Goal: Check status: Check status

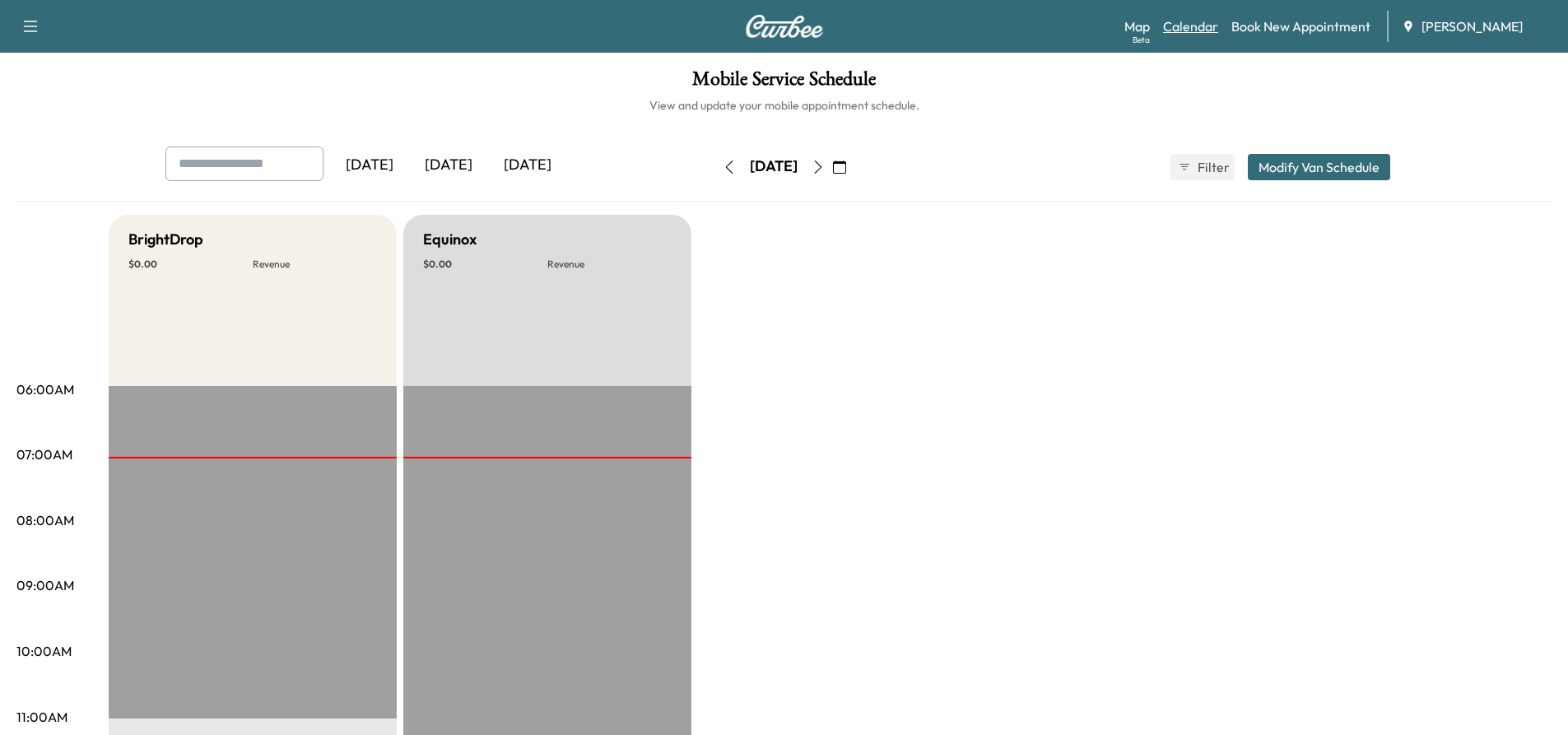
click at [1203, 26] on link "Calendar" at bounding box center [1190, 26] width 55 height 20
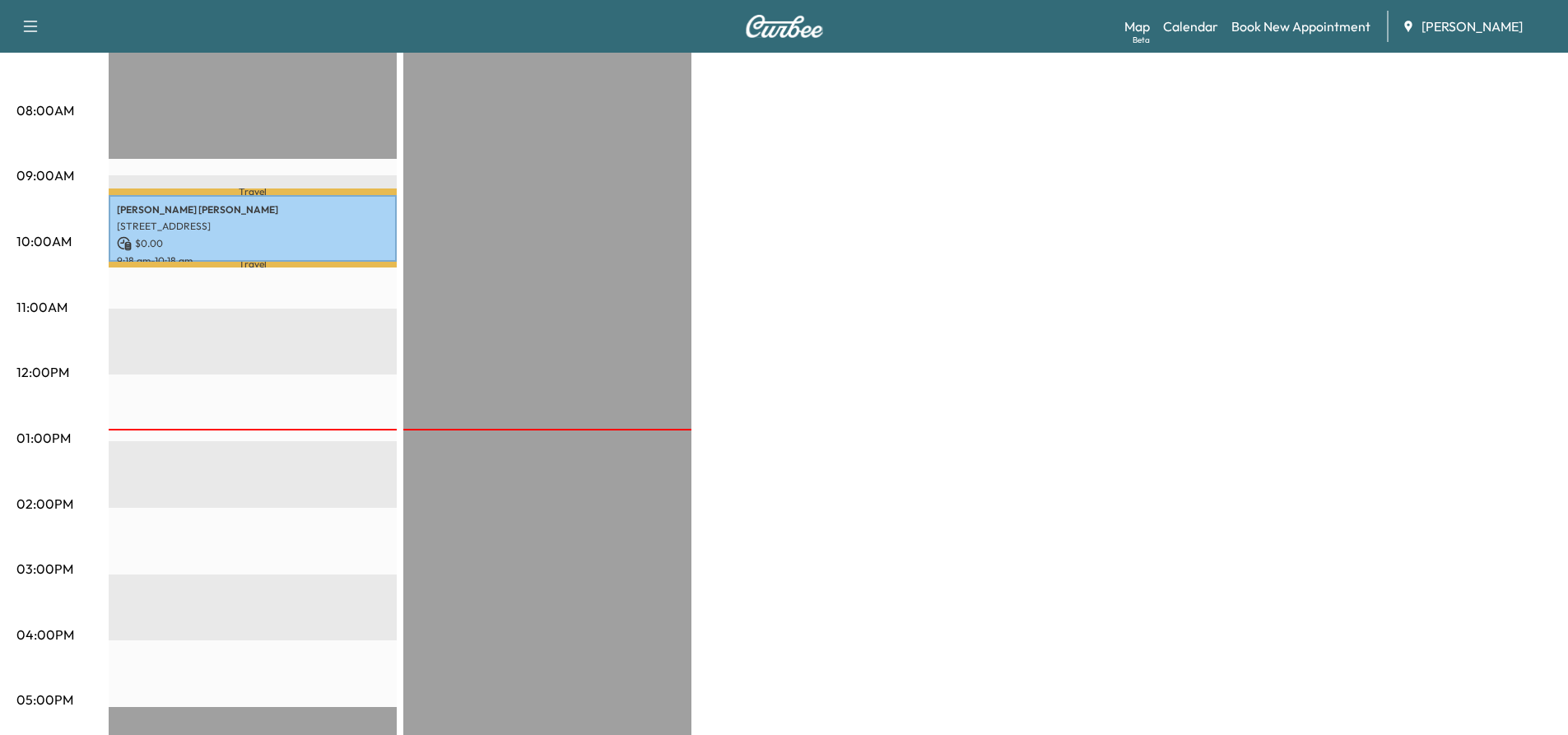
scroll to position [412, 0]
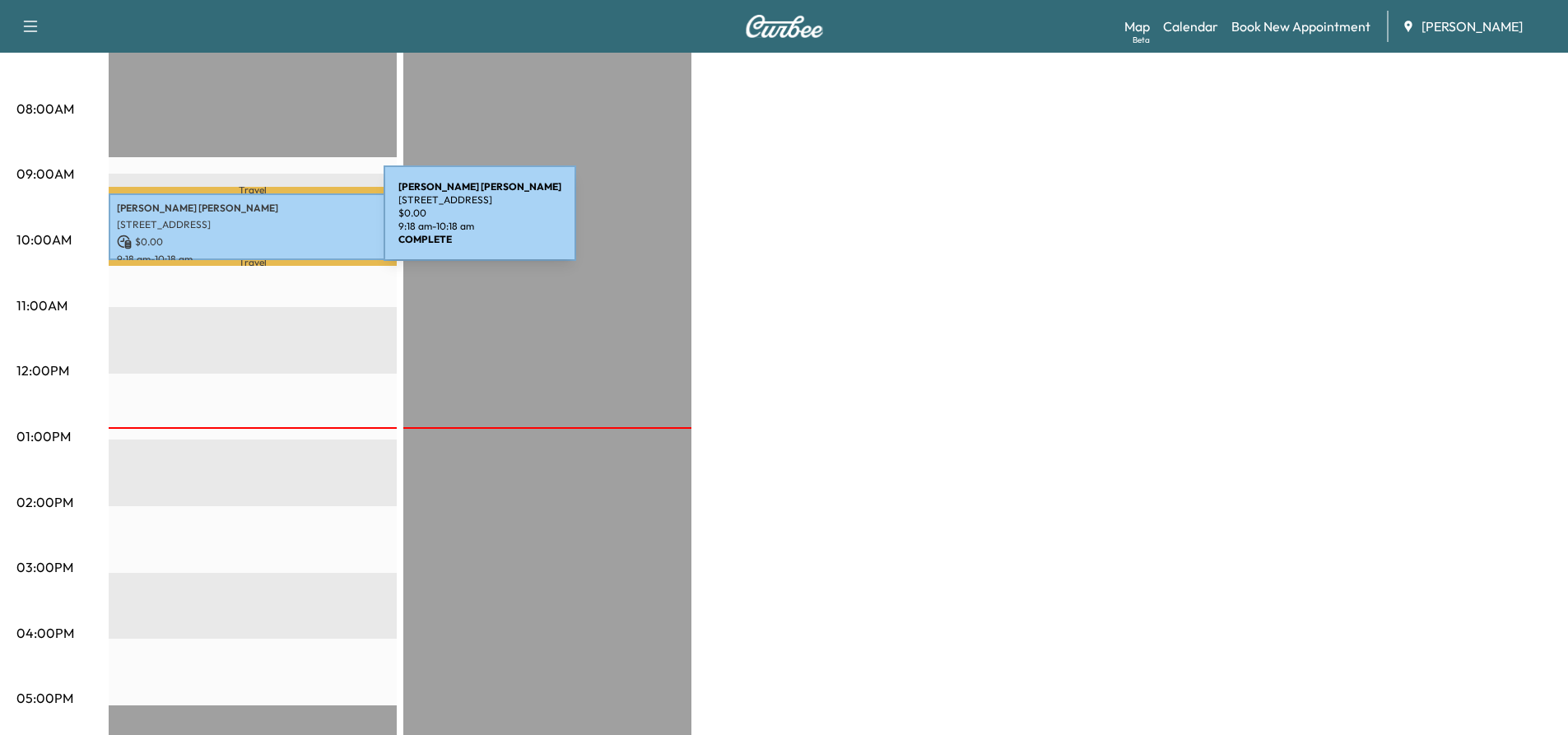
click at [260, 223] on p "[STREET_ADDRESS]" at bounding box center [252, 224] width 271 height 14
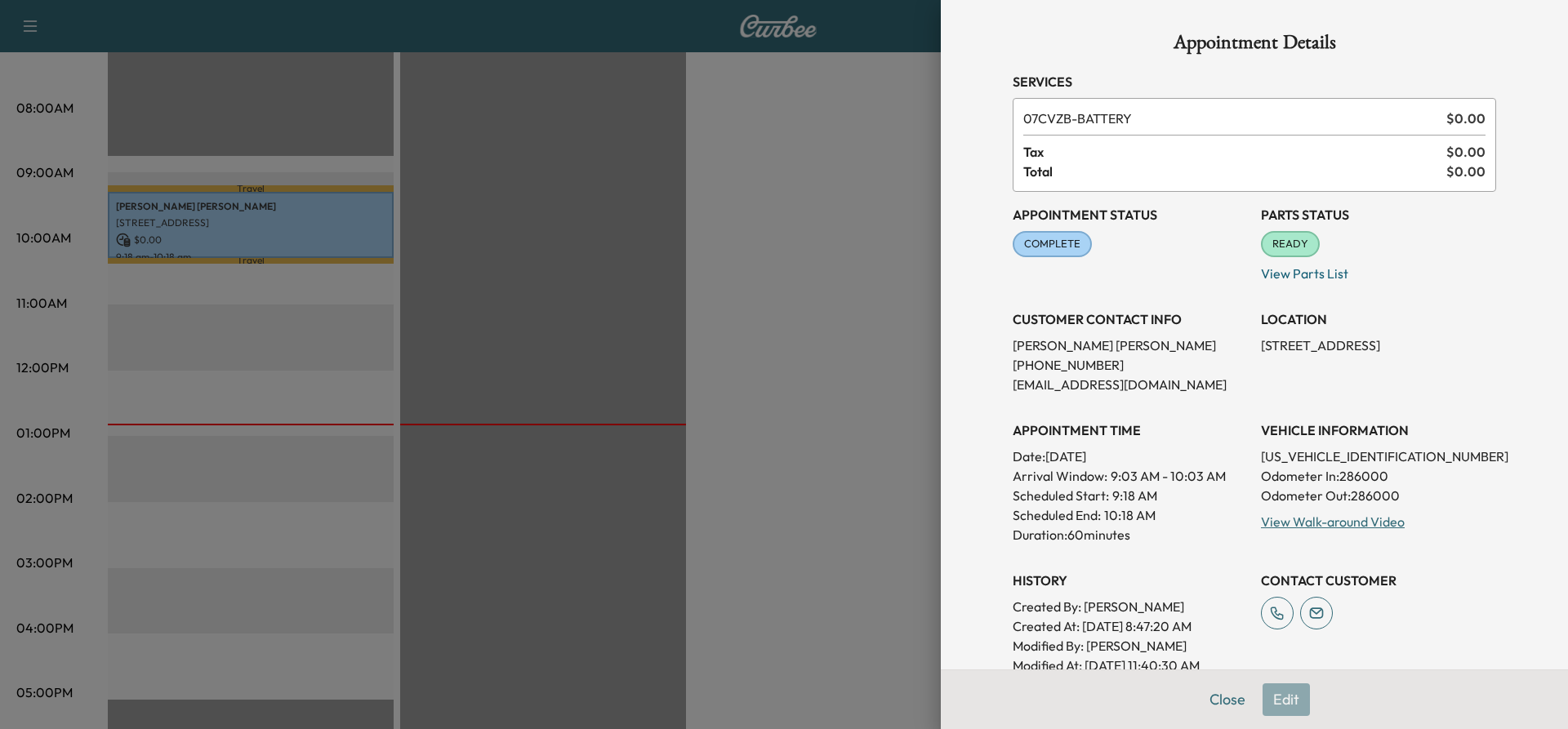
click at [442, 170] on div at bounding box center [784, 364] width 1568 height 729
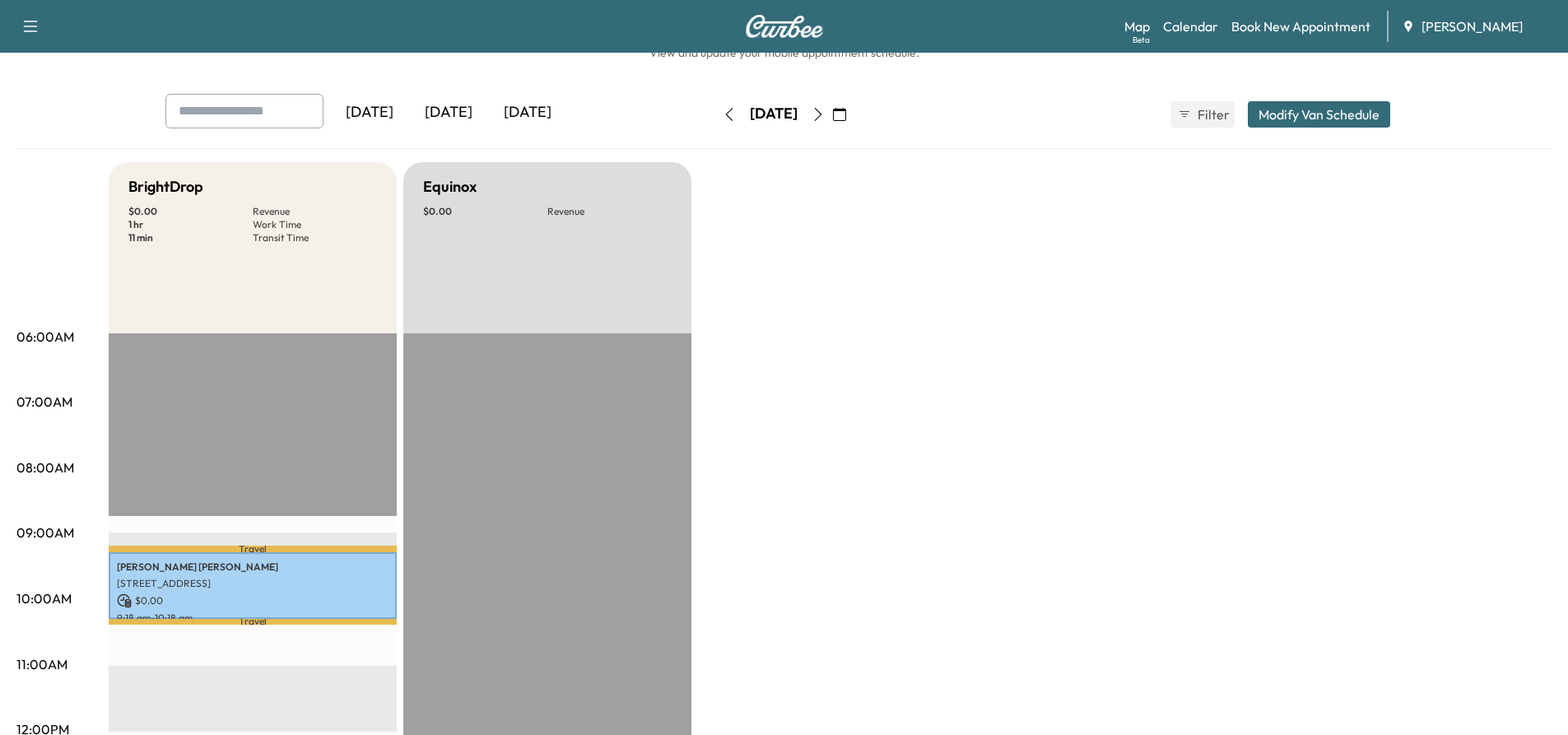
scroll to position [0, 0]
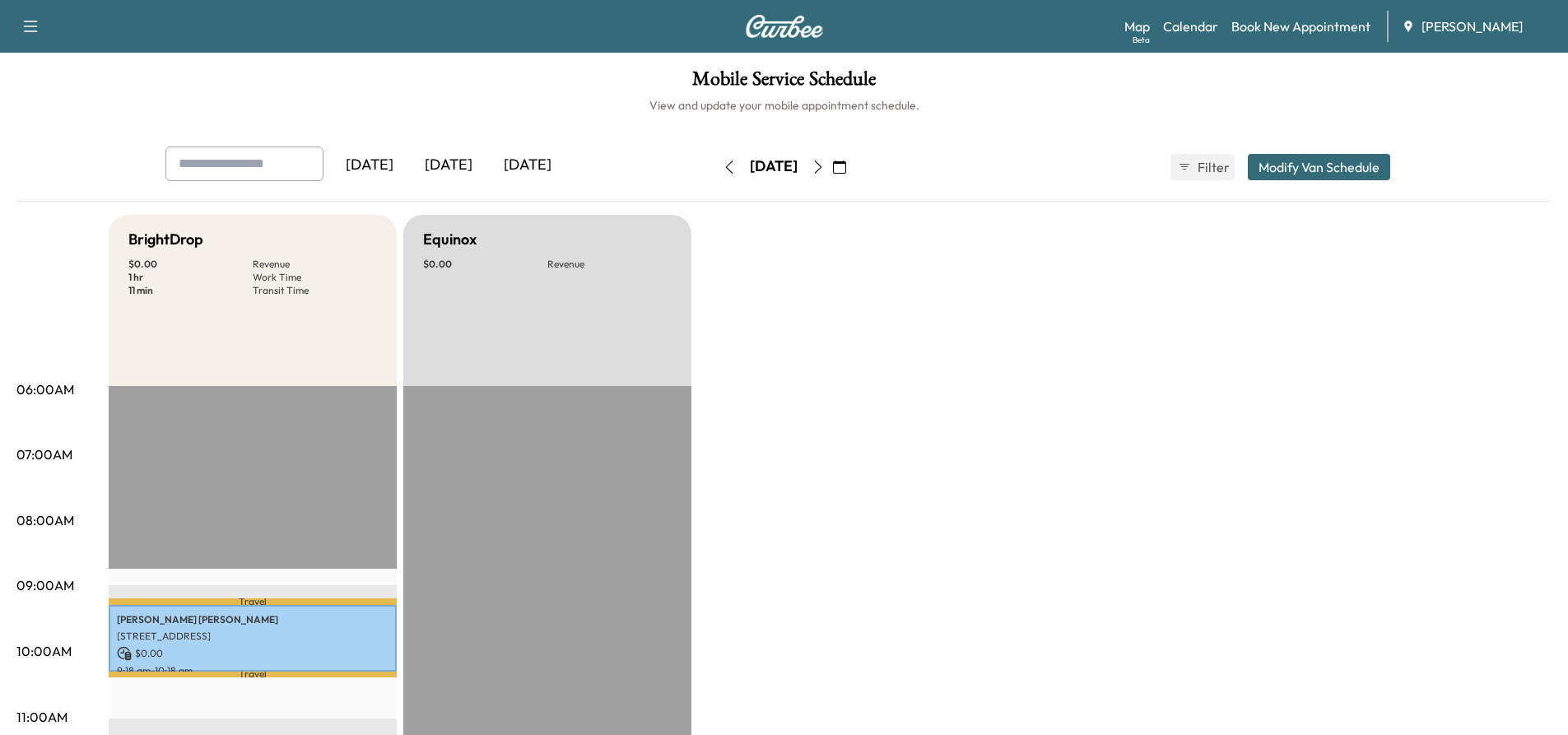
click at [824, 169] on icon "button" at bounding box center [818, 167] width 14 height 14
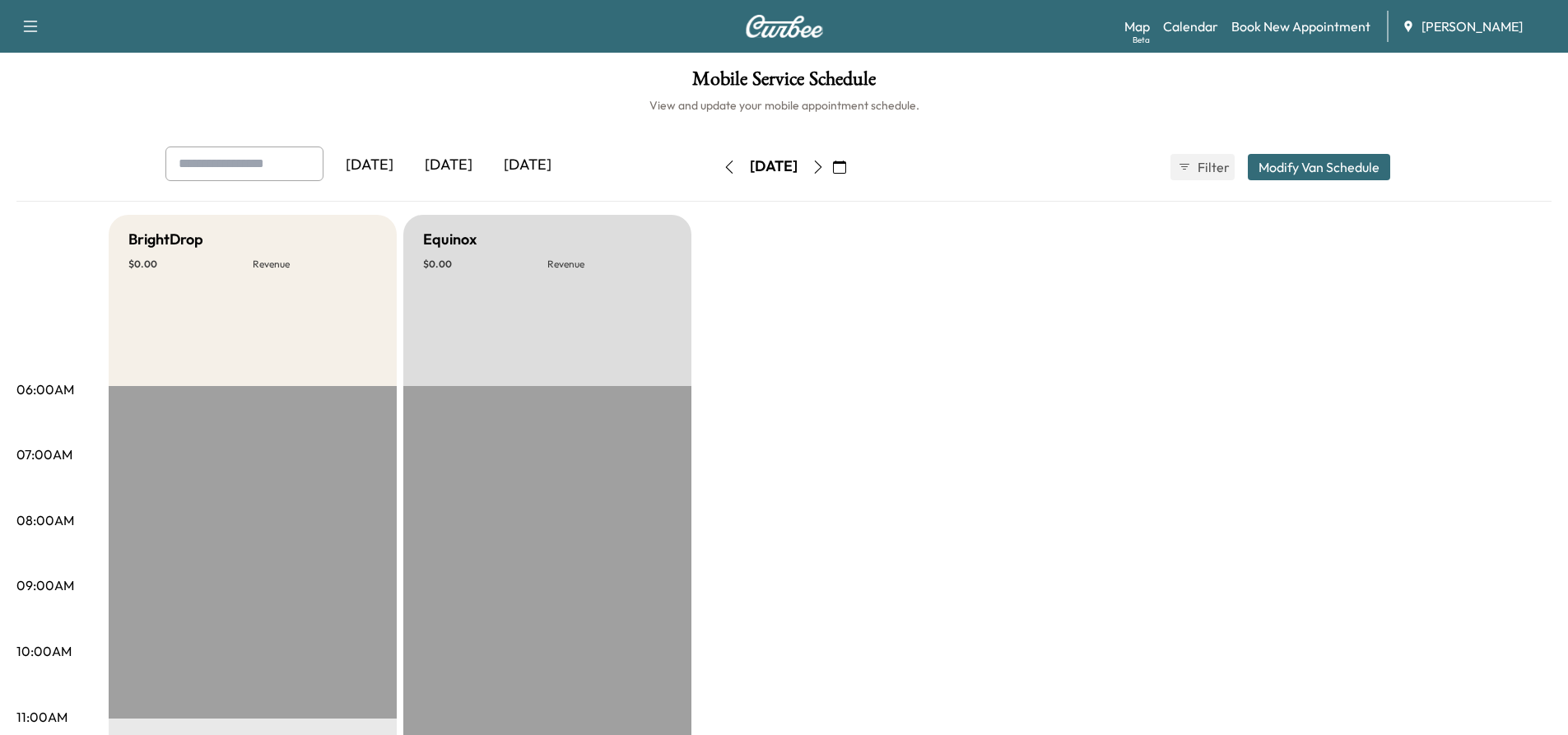
click at [824, 172] on icon "button" at bounding box center [818, 167] width 14 height 14
click at [824, 162] on icon "button" at bounding box center [818, 167] width 14 height 14
click at [824, 165] on icon "button" at bounding box center [818, 167] width 14 height 14
